Goal: Task Accomplishment & Management: Complete application form

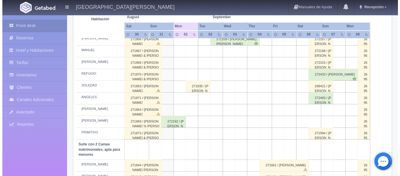
scroll to position [329, 0]
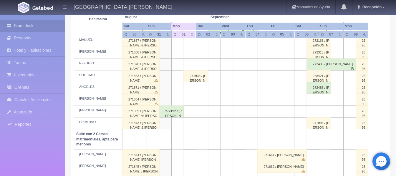
click at [317, 101] on td at bounding box center [313, 100] width 12 height 12
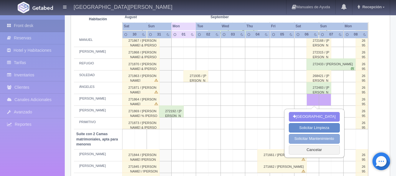
click at [299, 134] on button "Solicitar Mantenimiento" at bounding box center [314, 139] width 51 height 10
select select "Mantenimiento"
type input "06-09-2025"
type input "07-09-2025"
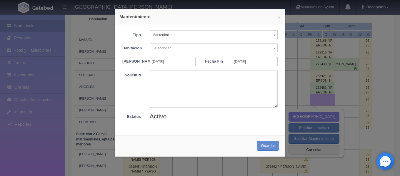
click at [214, 49] on body "Hacienda El Carmen Hotel & Spa Manuales de Ayuda Actualizaciones recientes Rece…" at bounding box center [200, 4] width 400 height 637
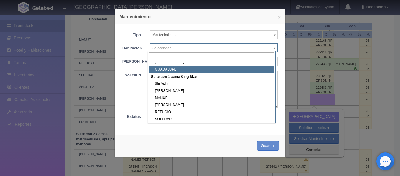
scroll to position [177, 0]
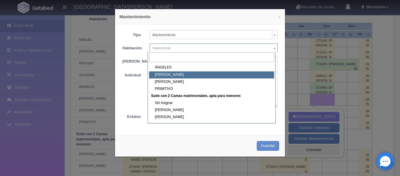
select select "1921_HUMBERTO"
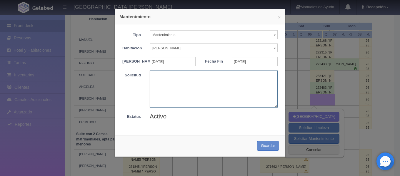
click at [175, 85] on textarea at bounding box center [214, 89] width 128 height 37
type textarea "Rodolfo"
click at [260, 150] on button "Guardar" at bounding box center [268, 146] width 22 height 10
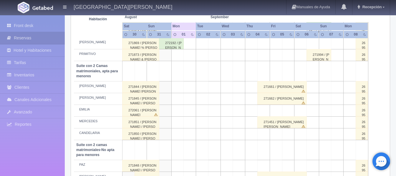
scroll to position [476, 0]
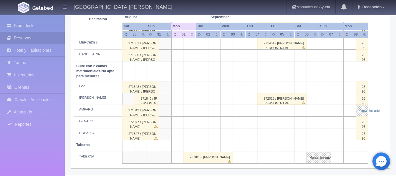
click at [362, 113] on link "Mantenimiento" at bounding box center [361, 111] width 12 height 12
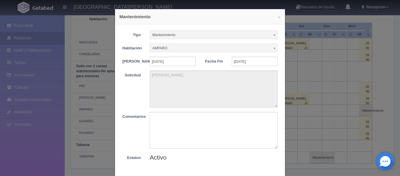
click at [321, 96] on div "× Mantenimiento Tipo Mantenimiento Limpieza Mantenimiento Habitación AMPARO Sin…" at bounding box center [200, 88] width 400 height 176
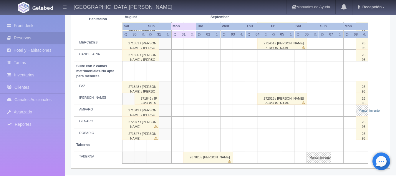
click at [359, 108] on link "Mantenimiento" at bounding box center [361, 111] width 12 height 12
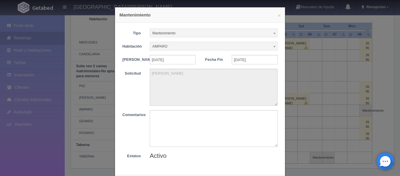
scroll to position [0, 0]
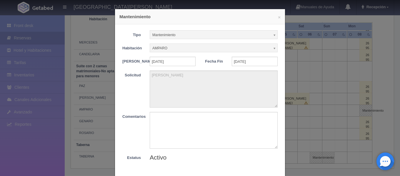
click at [272, 38] on b at bounding box center [274, 35] width 5 height 8
click at [272, 35] on b at bounding box center [274, 35] width 5 height 8
click at [300, 107] on div "× Mantenimiento Tipo Mantenimiento Limpieza Mantenimiento Habitación AMPARO Sin…" at bounding box center [200, 88] width 400 height 176
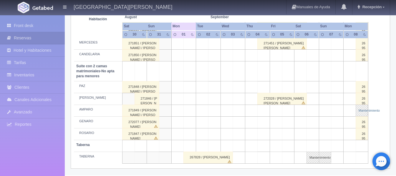
click at [357, 109] on link "Mantenimiento" at bounding box center [361, 111] width 12 height 12
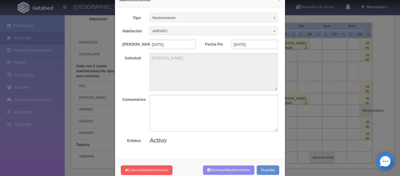
scroll to position [34, 0]
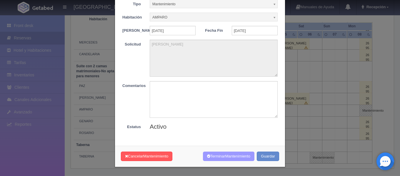
click at [227, 158] on span "Mantenimiento" at bounding box center [237, 156] width 25 height 4
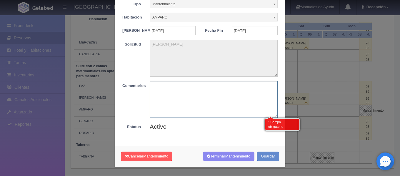
click at [225, 101] on textarea at bounding box center [214, 99] width 128 height 37
type textarea "R"
type textarea "C"
type textarea "Tramite concluido"
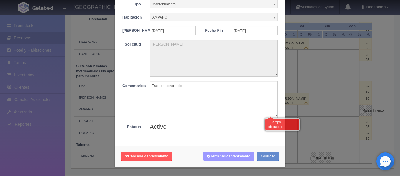
click at [235, 159] on button "Terminar Mantenimiento" at bounding box center [228, 157] width 51 height 10
click at [236, 157] on span "Mantenimiento" at bounding box center [237, 156] width 25 height 4
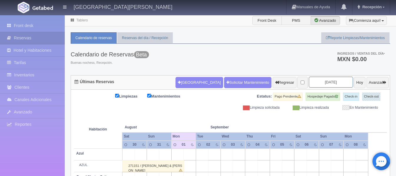
click at [321, 85] on input "[DATE]" at bounding box center [331, 82] width 44 height 11
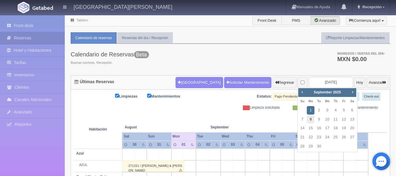
click at [309, 122] on link "8" at bounding box center [311, 119] width 8 height 9
type input "2025-09-08"
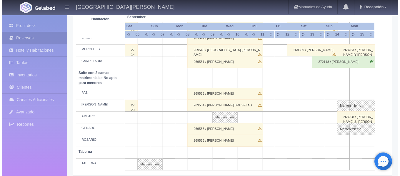
scroll to position [476, 0]
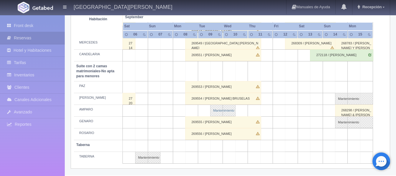
click at [222, 109] on link "Mantenimiento" at bounding box center [222, 111] width 25 height 12
select select "Mantenimiento"
select select "1891_AMPARO"
type input "09-09-2025"
type input "10-09-2025"
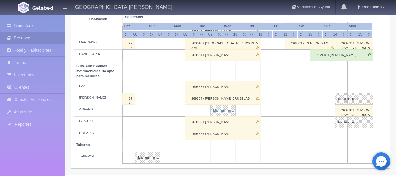
type textarea "Ricardo"
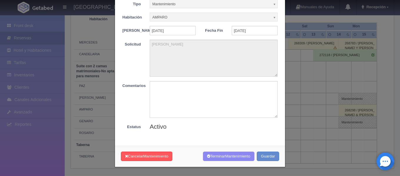
scroll to position [34, 0]
click at [222, 156] on button "Terminar Mantenimiento" at bounding box center [228, 157] width 51 height 10
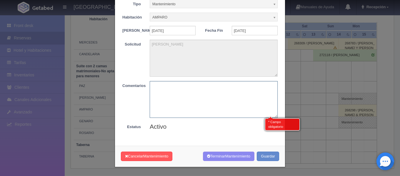
click at [168, 90] on textarea at bounding box center [214, 99] width 128 height 37
type textarea "tramite concluido"
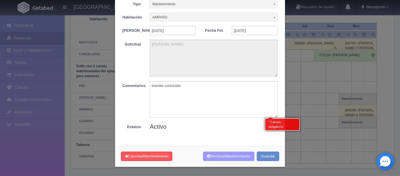
click at [243, 155] on span "Mantenimiento" at bounding box center [237, 156] width 25 height 4
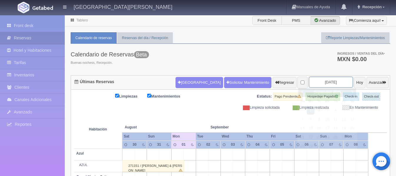
click at [320, 82] on input "[DATE]" at bounding box center [331, 82] width 44 height 11
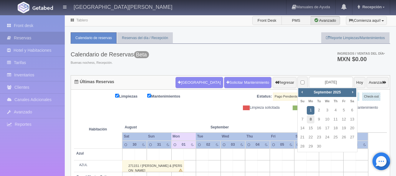
click at [311, 119] on link "8" at bounding box center [311, 119] width 8 height 9
type input "[DATE]"
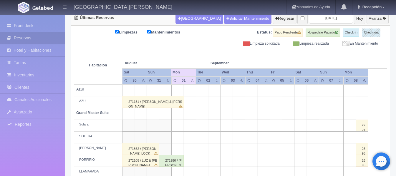
scroll to position [118, 0]
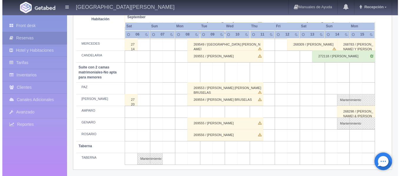
scroll to position [476, 0]
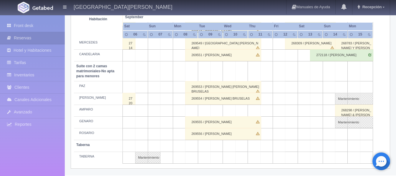
click at [193, 107] on td at bounding box center [191, 111] width 12 height 12
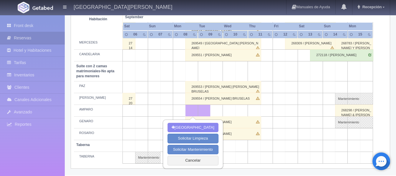
click at [224, 111] on td at bounding box center [229, 111] width 12 height 12
click at [182, 107] on td at bounding box center [179, 111] width 12 height 12
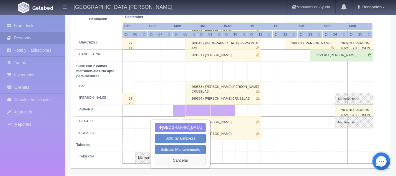
click at [179, 159] on button "Cancelar" at bounding box center [180, 161] width 51 height 10
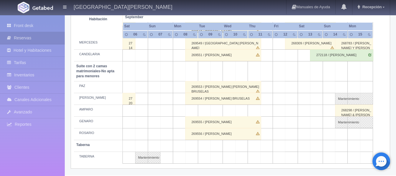
drag, startPoint x: 193, startPoint y: 114, endPoint x: 224, endPoint y: 113, distance: 30.9
click at [224, 113] on tr "AMPARO 268298 / MAURICIO & RAPHAELA MOELLER LUZIO" at bounding box center [230, 111] width 313 height 12
click at [196, 109] on td at bounding box center [191, 111] width 12 height 12
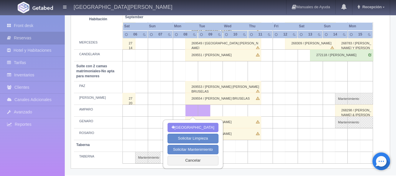
click at [228, 109] on td at bounding box center [229, 111] width 12 height 12
click at [193, 129] on button "[GEOGRAPHIC_DATA]" at bounding box center [192, 128] width 51 height 10
type input "08-09-2025"
type input "10-09-2025"
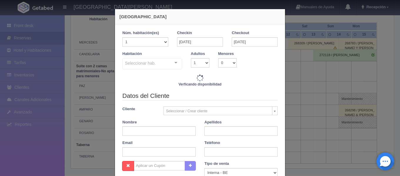
checkbox input "false"
type input "7720.00"
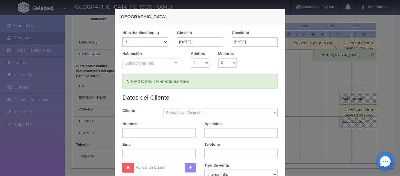
checkbox input "false"
click at [205, 64] on select "1 2 3 4 5 6 7 8 9 10" at bounding box center [200, 62] width 19 height 9
select select "2"
click at [191, 58] on select "1 2 3 4 5 6 7 8 9 10" at bounding box center [200, 62] width 19 height 9
checkbox input "false"
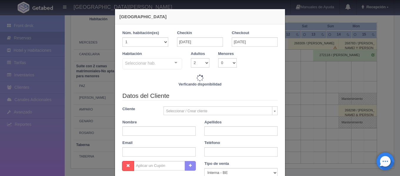
click at [173, 62] on div "Seleccionar hab. Suite con 2 camas matrimoniales-No apta para menores Suite con…" at bounding box center [152, 64] width 60 height 12
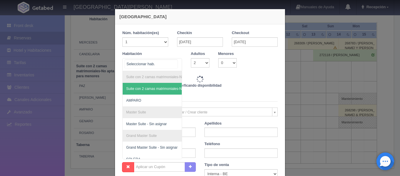
type input "7720.00"
checkbox input "false"
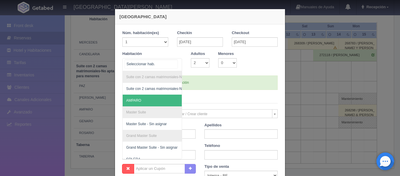
click at [156, 98] on span "AMPARO" at bounding box center [181, 101] width 116 height 12
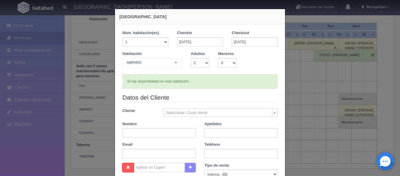
checkbox input "false"
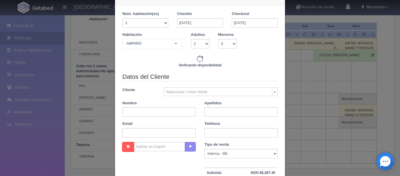
scroll to position [29, 0]
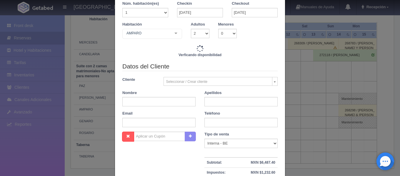
type input "7720.00"
checkbox input "false"
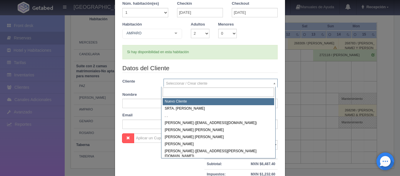
select select "-1"
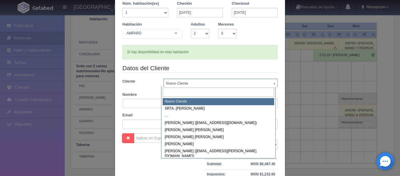
click at [179, 92] on input "text" at bounding box center [219, 93] width 112 height 10
click at [177, 95] on input "text" at bounding box center [219, 93] width 112 height 10
click at [177, 94] on input "text" at bounding box center [219, 93] width 112 height 10
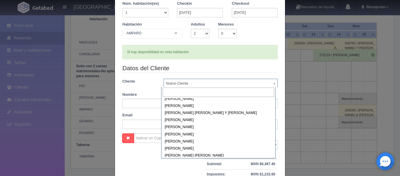
scroll to position [14790, 0]
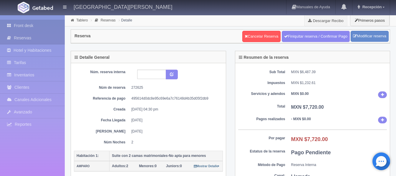
click at [51, 29] on link "Front desk" at bounding box center [32, 26] width 65 height 12
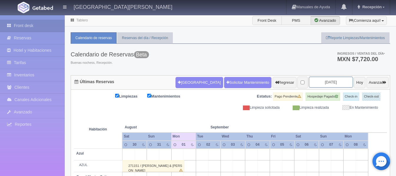
click at [311, 84] on input "[DATE]" at bounding box center [331, 82] width 44 height 11
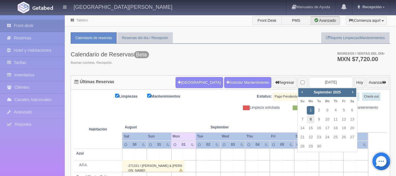
click at [312, 119] on link "8" at bounding box center [311, 119] width 8 height 9
type input "[DATE]"
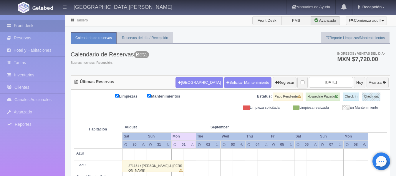
scroll to position [19, 0]
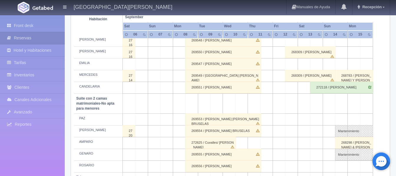
scroll to position [471, 0]
